Goal: Task Accomplishment & Management: Manage account settings

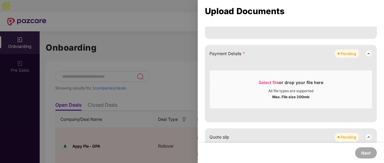
scroll to position [316, 0]
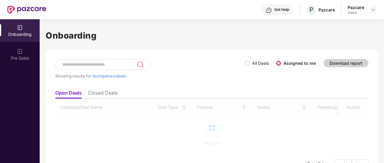
scroll to position [0, 1]
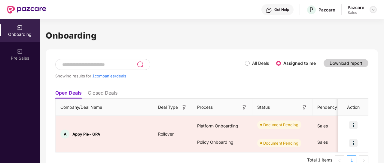
click at [372, 11] on img at bounding box center [373, 9] width 5 height 5
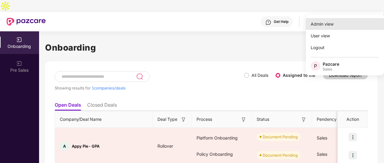
click at [335, 26] on div "Admin view" at bounding box center [345, 24] width 78 height 12
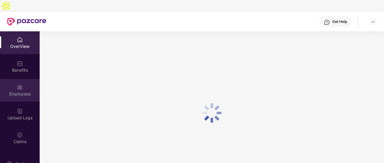
click at [19, 91] on div "Employees" at bounding box center [20, 94] width 40 height 6
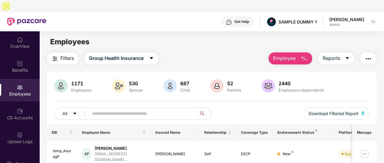
click at [294, 54] on span "Employee" at bounding box center [284, 58] width 23 height 8
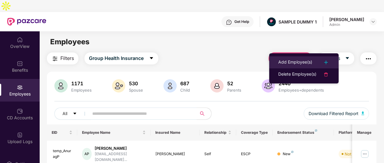
click at [296, 62] on div "Add Employee(s)" at bounding box center [295, 62] width 34 height 7
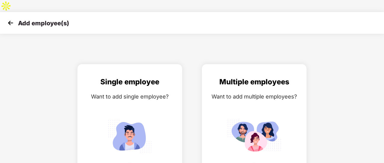
scroll to position [7, 0]
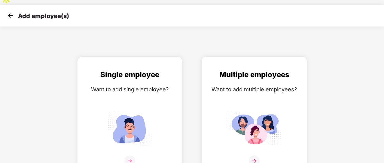
click at [256, 155] on img at bounding box center [254, 160] width 11 height 11
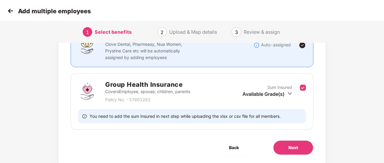
scroll to position [79, 1]
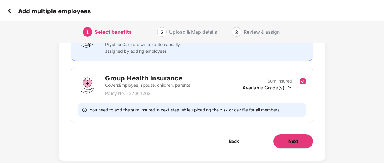
click at [288, 134] on button "Next" at bounding box center [293, 141] width 40 height 14
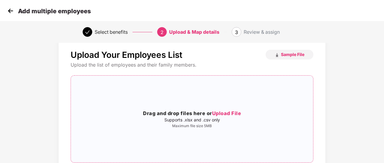
scroll to position [79, 1]
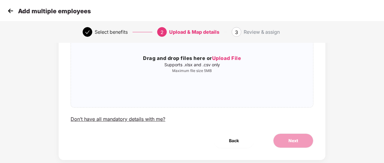
click at [14, 12] on img at bounding box center [10, 10] width 9 height 9
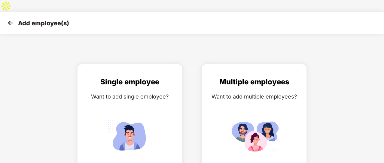
click at [8, 18] on img at bounding box center [10, 22] width 9 height 9
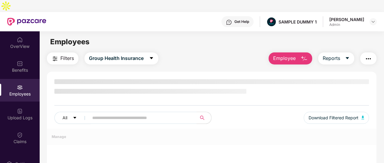
click at [234, 19] on div "Get Help" at bounding box center [241, 21] width 15 height 5
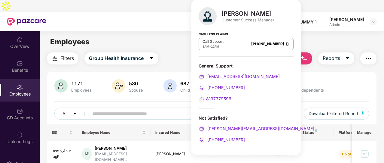
click at [161, 52] on div "Filters Group Health Insurance Employee Reports" at bounding box center [212, 58] width 330 height 12
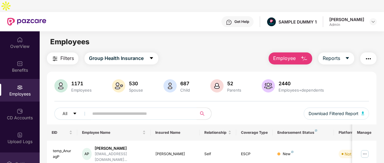
click at [13, 155] on div "Settings" at bounding box center [20, 163] width 40 height 23
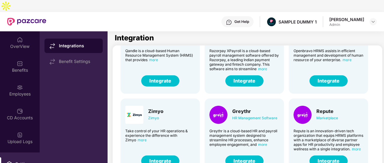
scroll to position [129, 0]
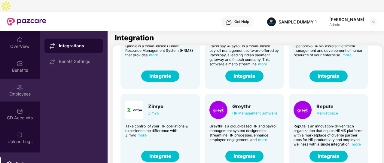
click at [20, 84] on img at bounding box center [20, 87] width 6 height 6
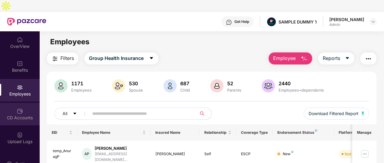
click at [23, 103] on div "CD Accounts" at bounding box center [20, 114] width 40 height 23
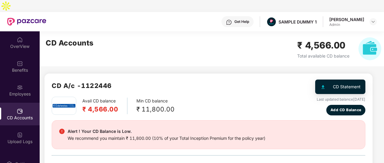
click at [361, 82] on img "button" at bounding box center [362, 86] width 8 height 8
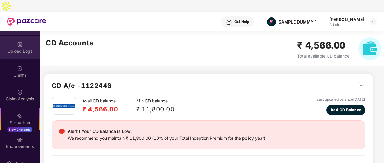
scroll to position [91, 0]
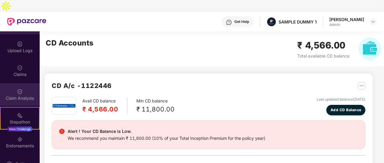
click at [25, 83] on div "Claim Analysis" at bounding box center [20, 94] width 40 height 23
